Goal: Task Accomplishment & Management: Complete application form

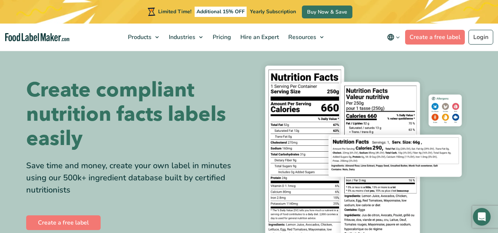
scroll to position [27, 0]
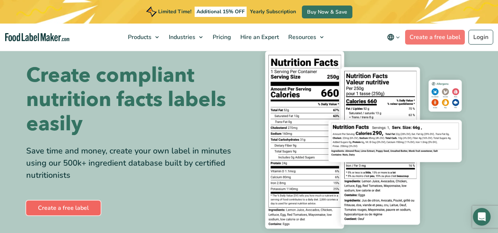
click at [79, 213] on link "Create a free label" at bounding box center [63, 208] width 74 height 15
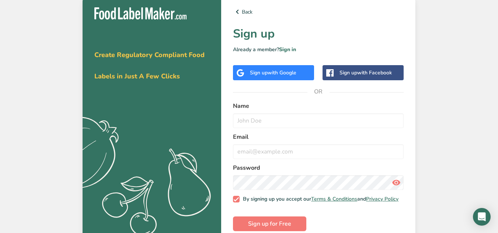
click at [426, 30] on div "Get your free trial [DATE] Create Regulatory Compliant Food Labels in Just A Fe…" at bounding box center [249, 119] width 498 height 239
click at [382, 71] on span "with Facebook" at bounding box center [374, 72] width 35 height 7
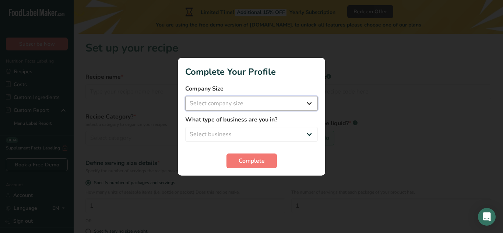
click at [273, 105] on select "Select company size Fewer than 10 Employees 10 to 50 Employees 51 to 500 Employ…" at bounding box center [251, 103] width 133 height 15
click at [374, 123] on div at bounding box center [251, 116] width 503 height 233
click at [303, 102] on select "Select company size Fewer than 10 Employees 10 to 50 Employees 51 to 500 Employ…" at bounding box center [251, 103] width 133 height 15
click at [378, 107] on div at bounding box center [251, 116] width 503 height 233
click at [306, 133] on select "Select business Packaged Food Manufacturer Restaurant & Cafe Bakery Meal Plans …" at bounding box center [251, 134] width 133 height 15
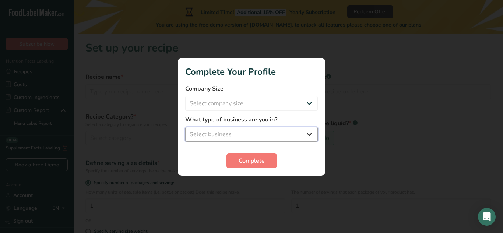
select select "5"
click at [185, 127] on select "Select business Packaged Food Manufacturer Restaurant & Cafe Bakery Meal Plans …" at bounding box center [251, 134] width 133 height 15
click at [300, 98] on select "Select company size Fewer than 10 Employees 10 to 50 Employees 51 to 500 Employ…" at bounding box center [251, 103] width 133 height 15
select select "1"
click at [185, 96] on select "Select company size Fewer than 10 Employees 10 to 50 Employees 51 to 500 Employ…" at bounding box center [251, 103] width 133 height 15
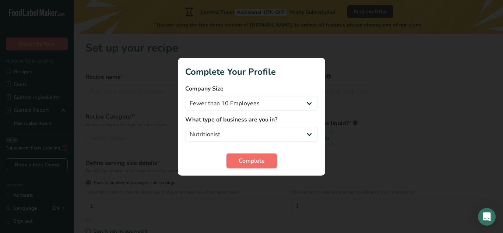
click at [267, 157] on button "Complete" at bounding box center [252, 161] width 50 height 15
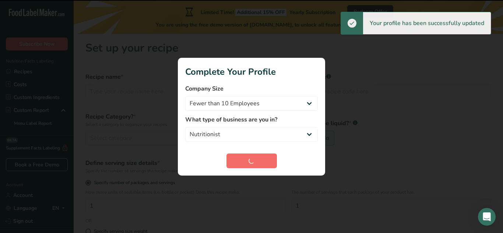
click at [267, 157] on div "Complete" at bounding box center [251, 161] width 133 height 15
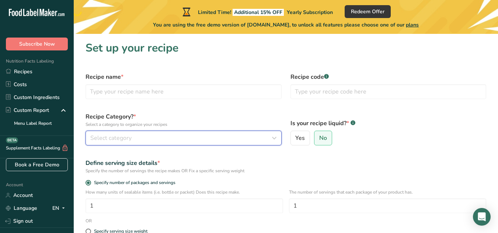
click at [165, 133] on button "Select category" at bounding box center [183, 138] width 196 height 15
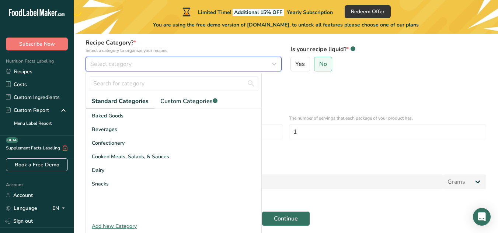
scroll to position [73, 0]
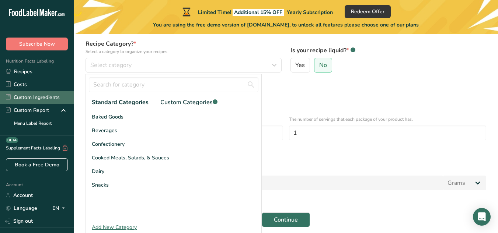
click at [55, 103] on link "Custom Ingredients" at bounding box center [37, 97] width 74 height 13
